Goal: Task Accomplishment & Management: Complete application form

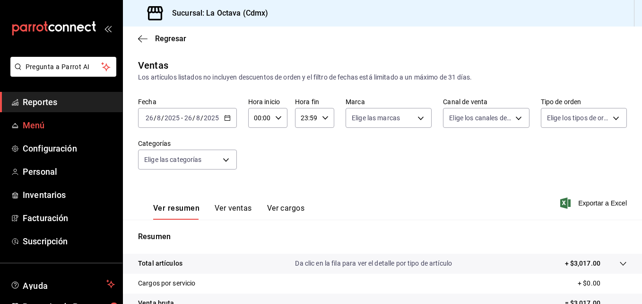
scroll to position [149, 0]
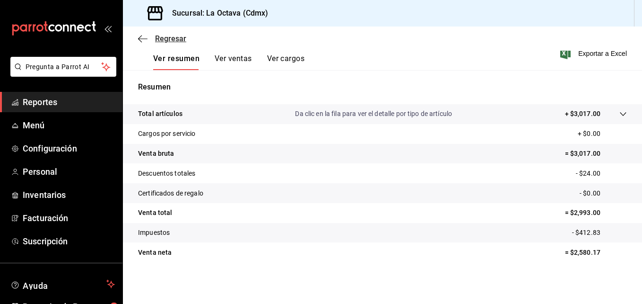
click at [142, 40] on icon "button" at bounding box center [142, 39] width 9 height 9
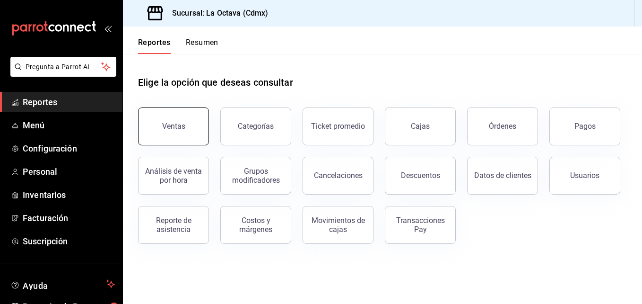
click at [199, 137] on button "Ventas" at bounding box center [173, 126] width 71 height 38
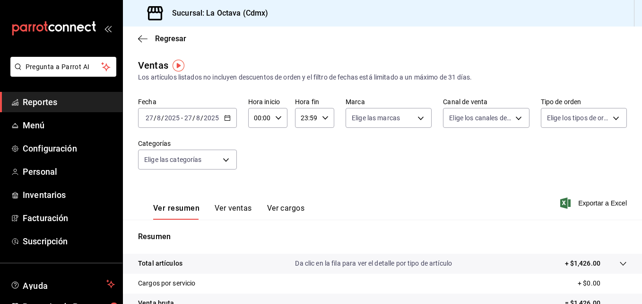
click at [230, 120] on div "[DATE] [DATE] - [DATE] [DATE]" at bounding box center [187, 118] width 99 height 20
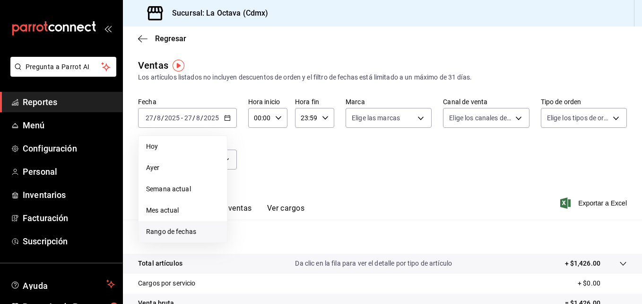
click at [199, 230] on span "Rango de fechas" at bounding box center [182, 232] width 73 height 10
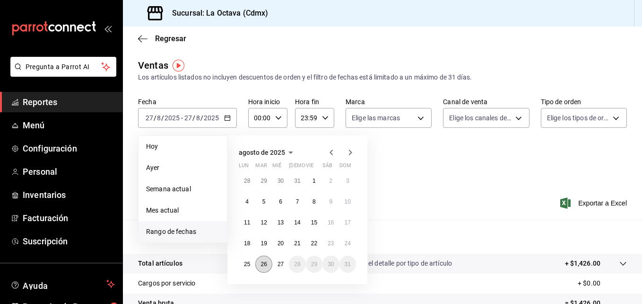
click at [266, 265] on abbr "26" at bounding box center [264, 264] width 6 height 7
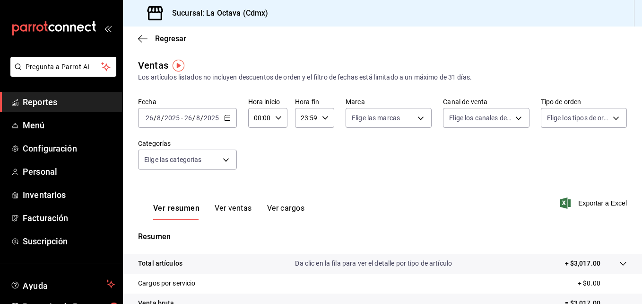
click at [227, 120] on \(Stroke\) "button" at bounding box center [228, 117] width 6 height 5
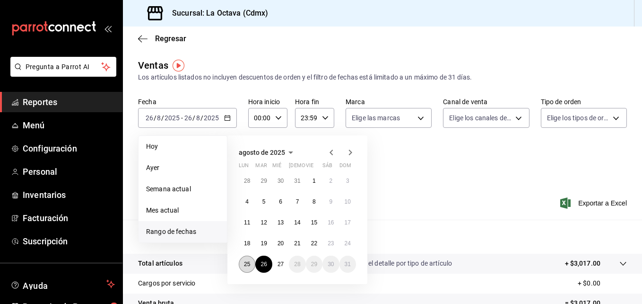
click at [247, 267] on abbr "25" at bounding box center [247, 264] width 6 height 7
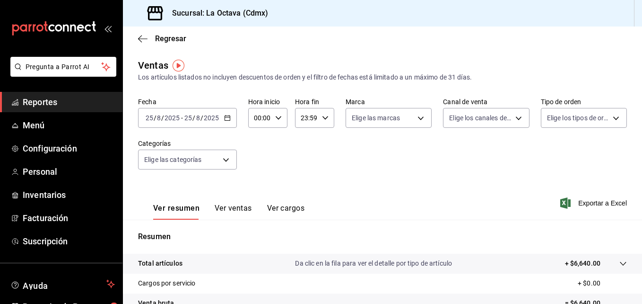
scroll to position [149, 0]
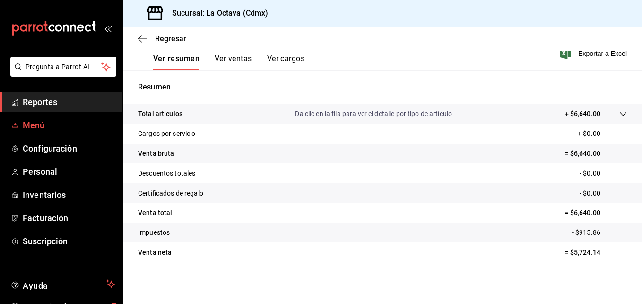
click at [89, 129] on span "Menú" at bounding box center [69, 125] width 92 height 13
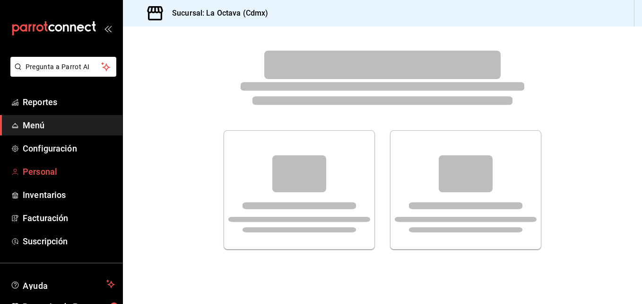
click at [82, 167] on span "Personal" at bounding box center [69, 171] width 92 height 13
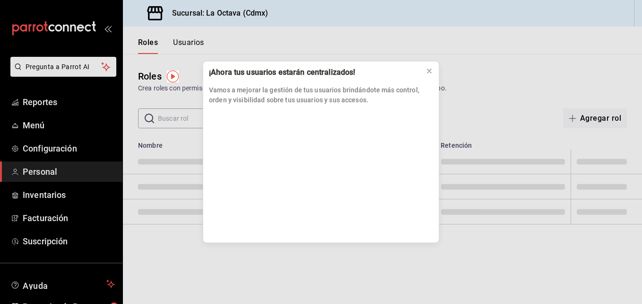
click at [430, 70] on icon at bounding box center [430, 71] width 8 height 8
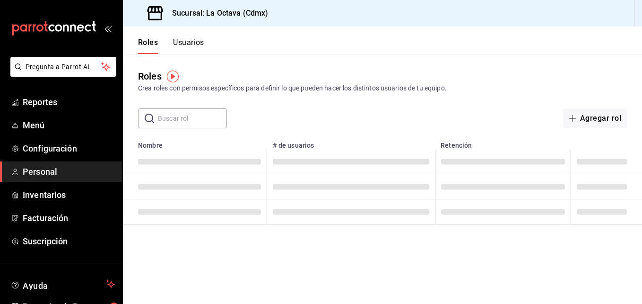
click at [191, 44] on button "Usuarios" at bounding box center [188, 46] width 31 height 16
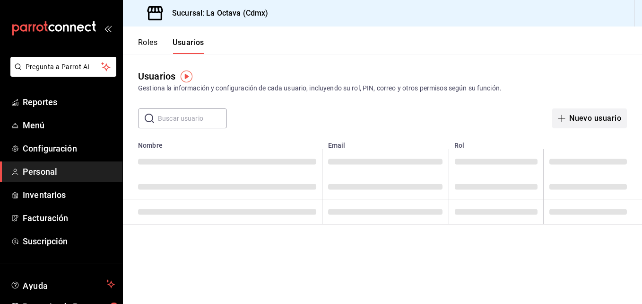
click at [593, 115] on button "Nuevo usuario" at bounding box center [589, 118] width 75 height 20
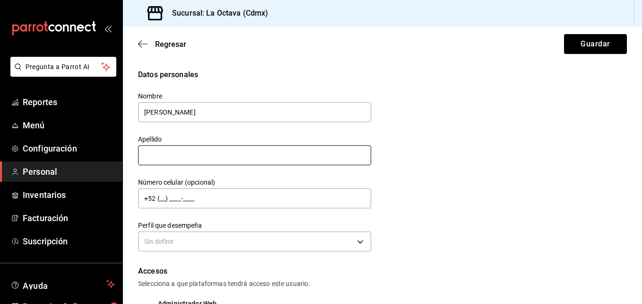
type input "[PERSON_NAME]"
click at [253, 156] on input "text" at bounding box center [254, 155] width 233 height 20
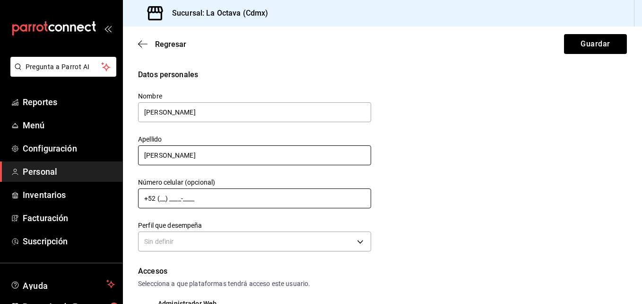
type input "[PERSON_NAME]"
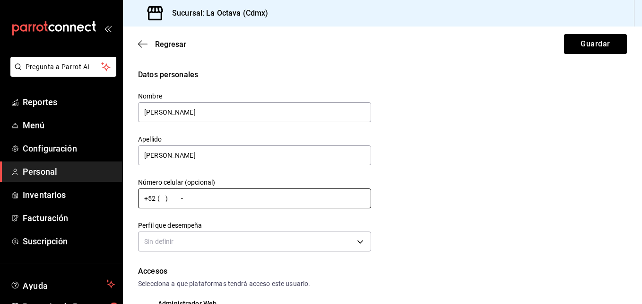
click at [257, 200] on input "+52 (__) ____-____" at bounding box center [254, 198] width 233 height 20
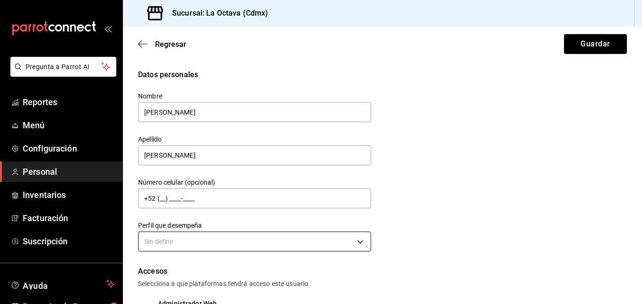
click at [230, 244] on body "Pregunta a Parrot AI Reportes Menú Configuración Personal Inventarios Facturaci…" at bounding box center [321, 152] width 642 height 304
click at [230, 244] on div at bounding box center [321, 152] width 642 height 304
click at [360, 239] on body "Pregunta a Parrot AI Reportes Menú Configuración Personal Inventarios Facturaci…" at bounding box center [321, 152] width 642 height 304
click at [185, 156] on div at bounding box center [321, 152] width 642 height 304
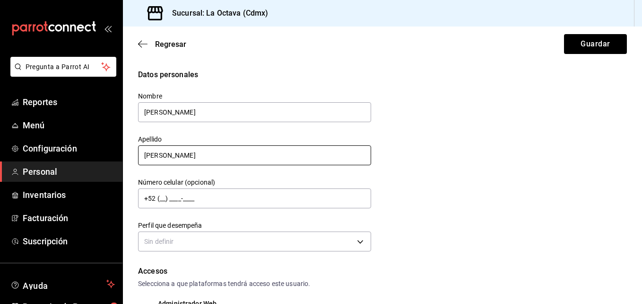
click at [185, 156] on input "[PERSON_NAME]" at bounding box center [254, 155] width 233 height 20
drag, startPoint x: 185, startPoint y: 156, endPoint x: 106, endPoint y: 178, distance: 82.0
click at [106, 178] on div "Pregunta a Parrot AI Reportes Menú Configuración Personal Inventarios Facturaci…" at bounding box center [321, 152] width 642 height 304
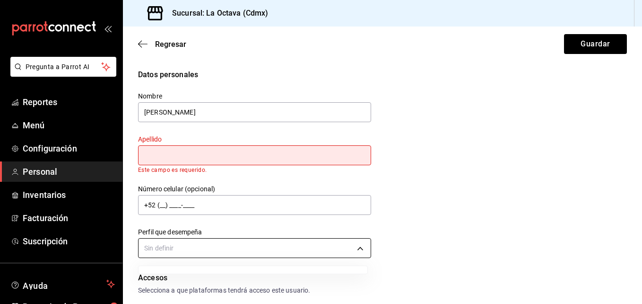
click at [235, 246] on body "Pregunta a Parrot AI Reportes Menú Configuración Personal Inventarios Facturaci…" at bounding box center [321, 152] width 642 height 304
click at [357, 250] on div at bounding box center [321, 152] width 642 height 304
click at [357, 250] on body "Pregunta a Parrot AI Reportes Menú Configuración Personal Inventarios Facturaci…" at bounding box center [321, 152] width 642 height 304
click at [357, 250] on div at bounding box center [321, 152] width 642 height 304
click at [357, 250] on body "Pregunta a Parrot AI Reportes Menú Configuración Personal Inventarios Facturaci…" at bounding box center [321, 152] width 642 height 304
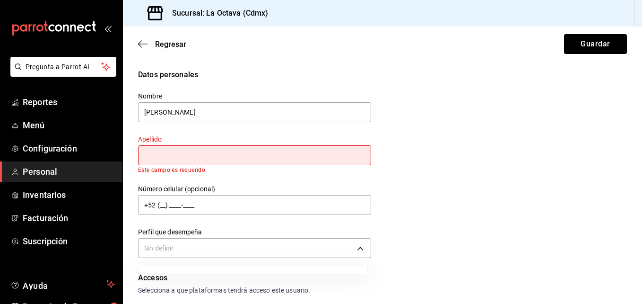
click at [357, 250] on div at bounding box center [321, 152] width 642 height 304
click at [357, 250] on body "Pregunta a Parrot AI Reportes Menú Configuración Personal Inventarios Facturaci…" at bounding box center [321, 152] width 642 height 304
click at [270, 152] on div at bounding box center [321, 152] width 642 height 304
click at [239, 151] on input "text" at bounding box center [254, 155] width 233 height 20
type input "[PERSON_NAME]"
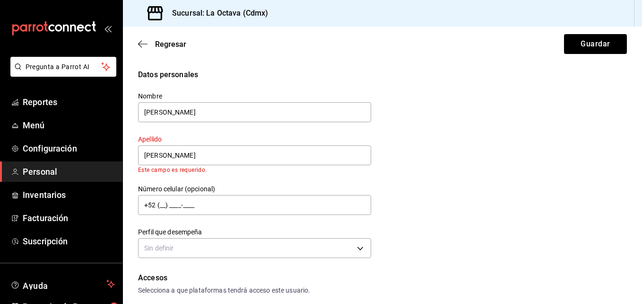
click at [485, 194] on div "Datos personales Nombre [PERSON_NAME] Apellido [PERSON_NAME] Este campo es requ…" at bounding box center [382, 165] width 489 height 192
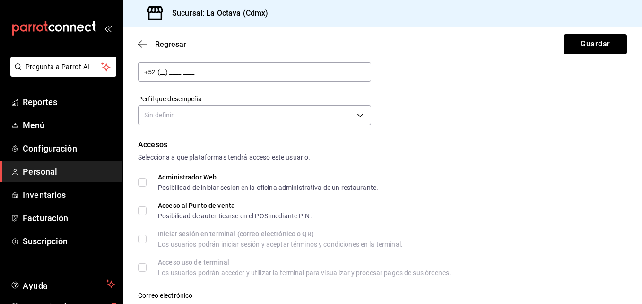
scroll to position [126, 0]
click at [302, 104] on div "Sin definir" at bounding box center [254, 113] width 233 height 25
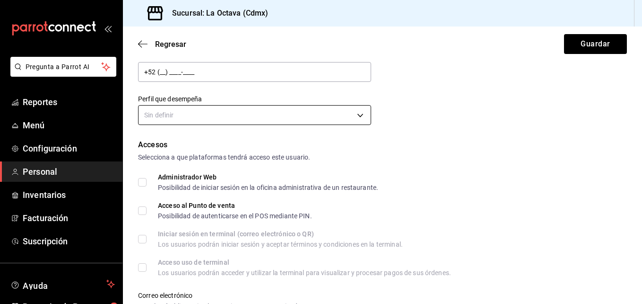
click at [303, 111] on body "Pregunta a Parrot AI Reportes Menú Configuración Personal Inventarios Facturaci…" at bounding box center [321, 152] width 642 height 304
click at [303, 111] on div at bounding box center [321, 152] width 642 height 304
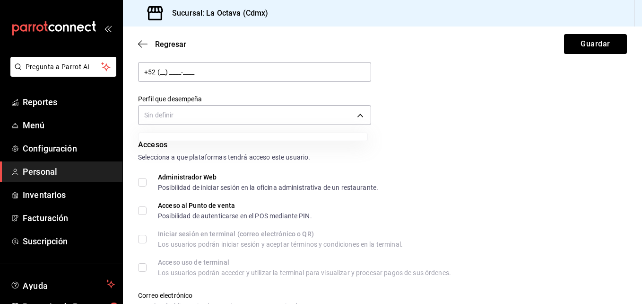
click at [304, 111] on div at bounding box center [321, 152] width 642 height 304
click at [304, 111] on body "Pregunta a Parrot AI Reportes Menú Configuración Personal Inventarios Facturaci…" at bounding box center [321, 152] width 642 height 304
click at [641, 124] on div at bounding box center [321, 152] width 642 height 304
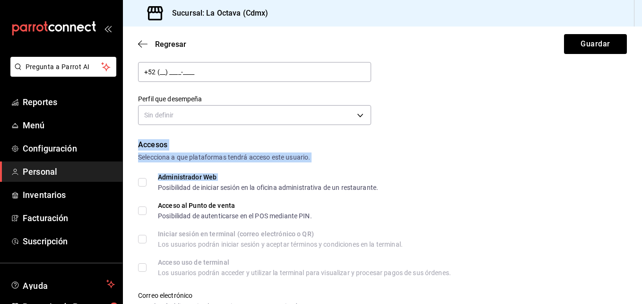
drag, startPoint x: 641, startPoint y: 124, endPoint x: 644, endPoint y: 175, distance: 51.2
drag, startPoint x: 644, startPoint y: 175, endPoint x: 505, endPoint y: 108, distance: 154.6
click at [505, 108] on div "Datos personales Nombre [PERSON_NAME] [PERSON_NAME] Número celular (opcional) +…" at bounding box center [382, 35] width 489 height 185
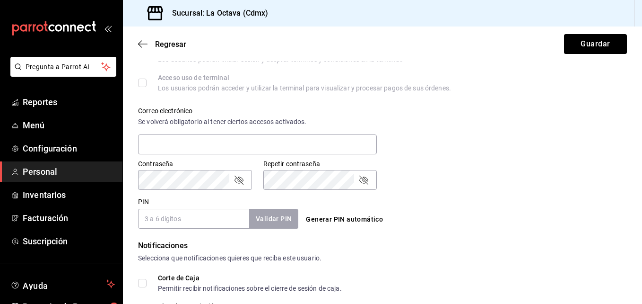
scroll to position [329, 0]
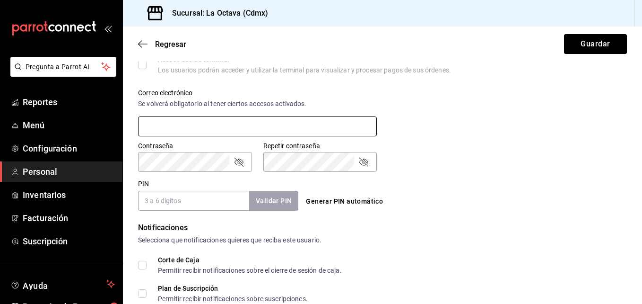
click at [246, 122] on input "text" at bounding box center [257, 126] width 239 height 20
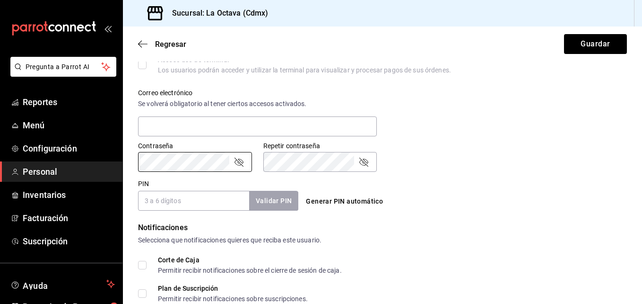
click at [360, 197] on button "Generar PIN automático" at bounding box center [344, 200] width 85 height 17
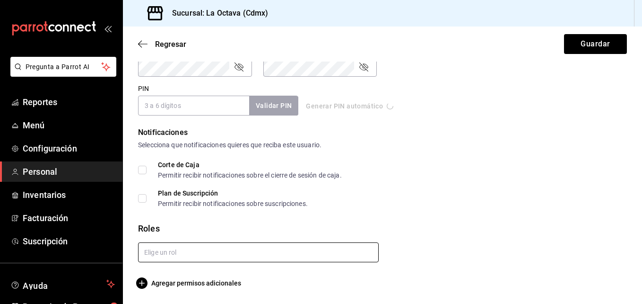
click at [236, 251] on input "text" at bounding box center [258, 252] width 241 height 20
click at [201, 249] on input "text" at bounding box center [258, 252] width 241 height 20
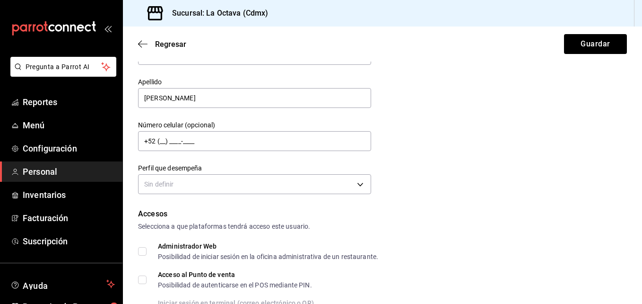
scroll to position [56, 0]
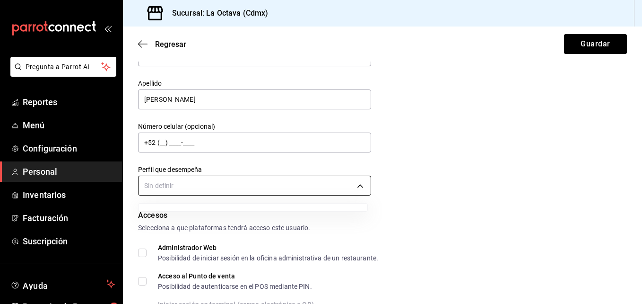
click at [256, 188] on body "Pregunta a Parrot AI Reportes Menú Configuración Personal Inventarios Facturaci…" at bounding box center [321, 152] width 642 height 304
click at [256, 188] on div at bounding box center [321, 152] width 642 height 304
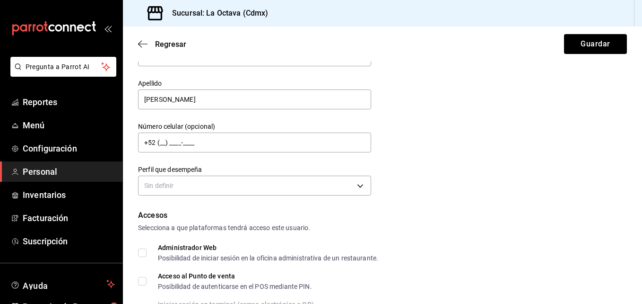
click at [259, 189] on div at bounding box center [321, 152] width 642 height 304
click at [259, 189] on body "Pregunta a Parrot AI Reportes Menú Configuración Personal Inventarios Facturaci…" at bounding box center [321, 152] width 642 height 304
click at [357, 184] on div at bounding box center [321, 152] width 642 height 304
click at [357, 184] on body "Pregunta a Parrot AI Reportes Menú Configuración Personal Inventarios Facturaci…" at bounding box center [321, 152] width 642 height 304
click at [357, 184] on div at bounding box center [321, 152] width 642 height 304
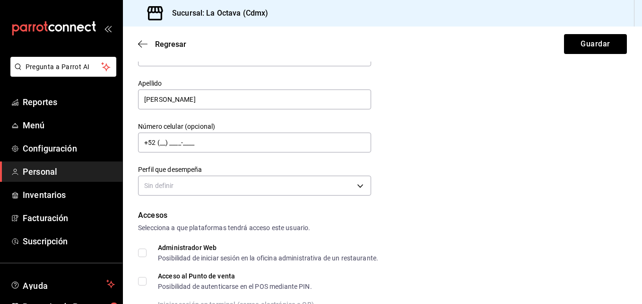
click at [604, 54] on div "Regresar Guardar" at bounding box center [382, 43] width 519 height 35
click at [599, 44] on button "Guardar" at bounding box center [595, 44] width 63 height 20
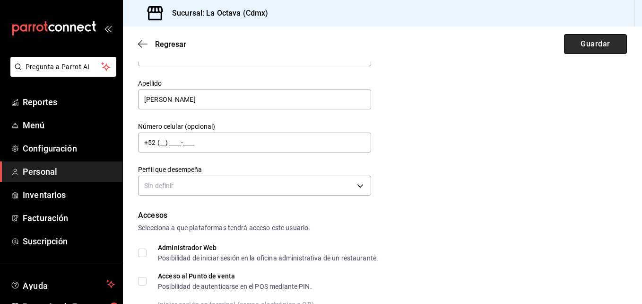
click at [599, 44] on button "Guardar" at bounding box center [595, 44] width 63 height 20
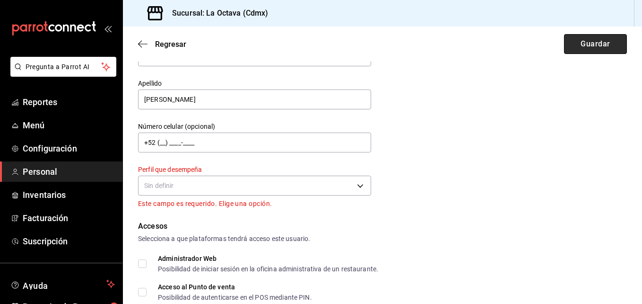
click at [599, 44] on button "Guardar" at bounding box center [595, 44] width 63 height 20
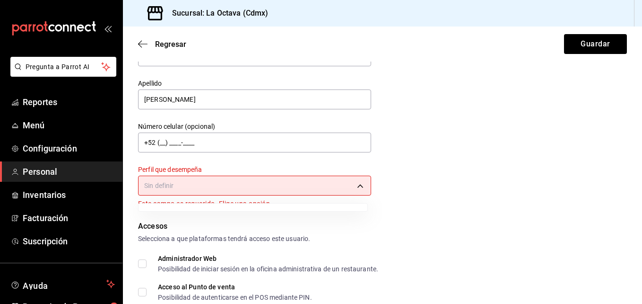
click at [357, 184] on body "Pregunta a Parrot AI Reportes Menú Configuración Personal Inventarios Facturaci…" at bounding box center [321, 152] width 642 height 304
click at [357, 184] on div at bounding box center [321, 152] width 642 height 304
click at [357, 184] on body "Pregunta a Parrot AI Reportes Menú Configuración Personal Inventarios Facturaci…" at bounding box center [321, 152] width 642 height 304
click at [315, 208] on ul at bounding box center [253, 207] width 229 height 8
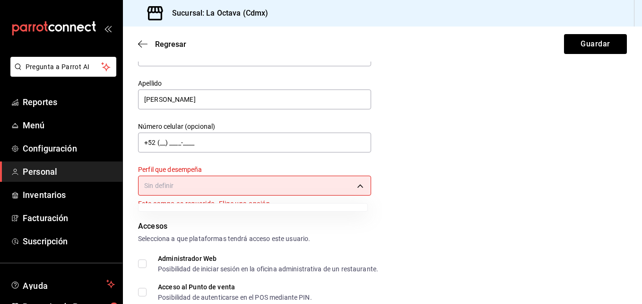
click at [312, 212] on div at bounding box center [321, 152] width 642 height 304
click at [52, 96] on span "Reportes" at bounding box center [69, 102] width 92 height 13
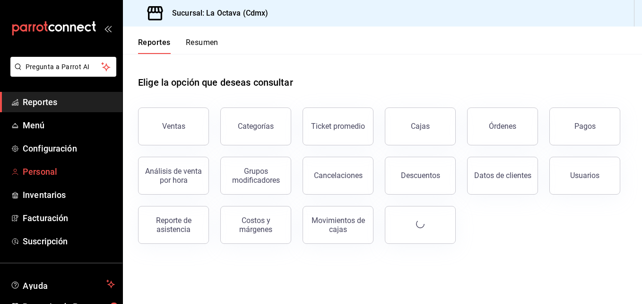
click at [47, 180] on link "Personal" at bounding box center [61, 171] width 122 height 20
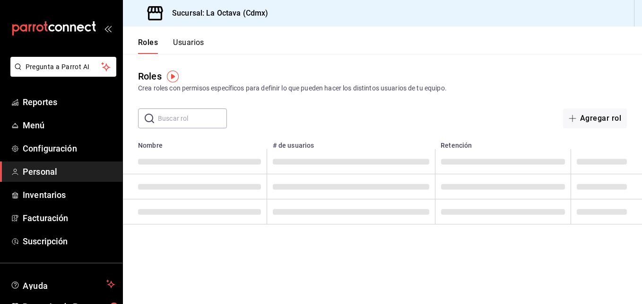
click at [195, 42] on button "Usuarios" at bounding box center [188, 46] width 31 height 16
